Goal: Information Seeking & Learning: Understand process/instructions

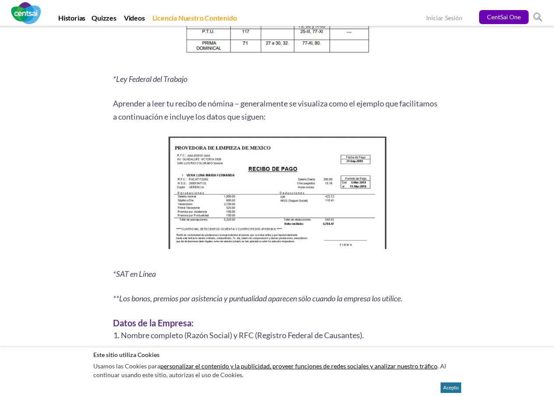
scroll to position [1093, 0]
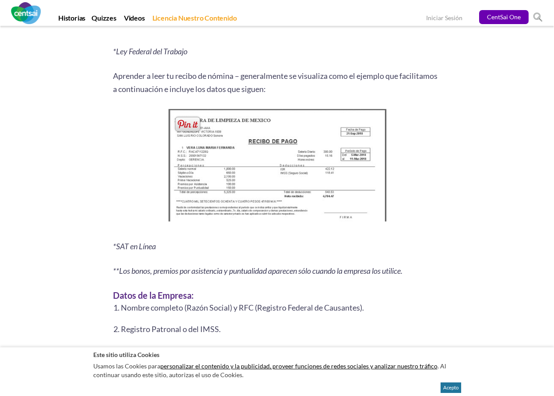
click at [260, 172] on img at bounding box center [277, 167] width 225 height 122
click at [251, 175] on img at bounding box center [277, 167] width 225 height 122
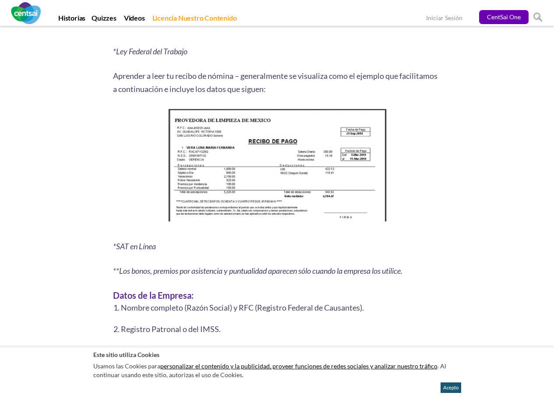
click at [452, 389] on button "Acepto" at bounding box center [451, 387] width 21 height 11
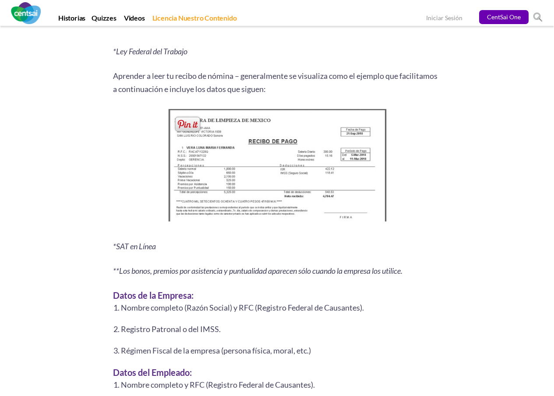
click at [235, 200] on img at bounding box center [277, 167] width 225 height 122
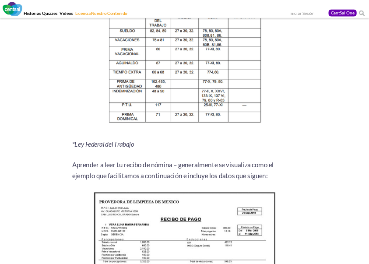
scroll to position [1068, 0]
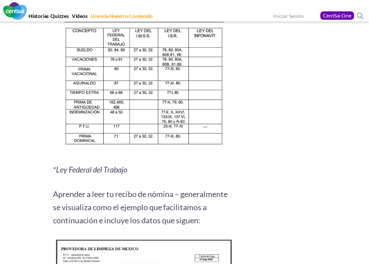
drag, startPoint x: 282, startPoint y: 176, endPoint x: 286, endPoint y: 103, distance: 73.7
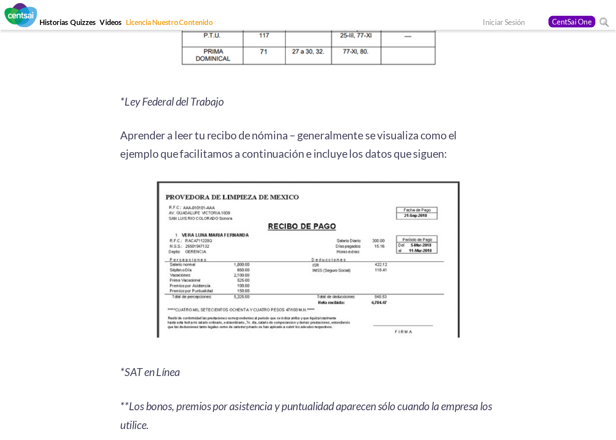
scroll to position [1170, 0]
